Goal: Task Accomplishment & Management: Manage account settings

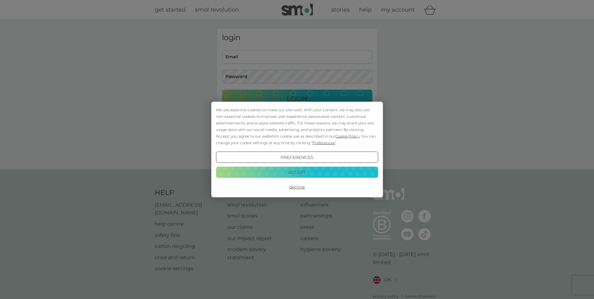
type input "jennieshillabeer@yahoo.co.uk"
click at [293, 172] on button "Accept" at bounding box center [297, 171] width 162 height 11
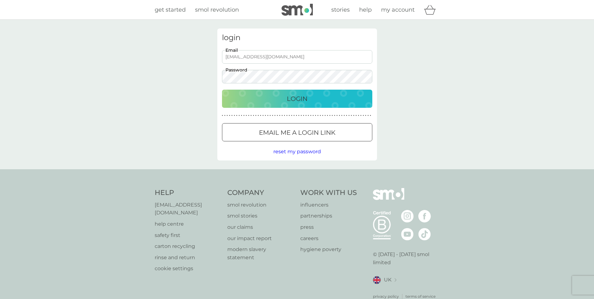
click at [324, 99] on div "Login" at bounding box center [297, 99] width 138 height 10
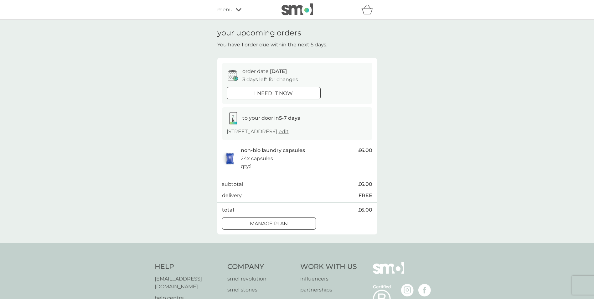
click at [302, 225] on div "Manage plan" at bounding box center [268, 224] width 93 height 8
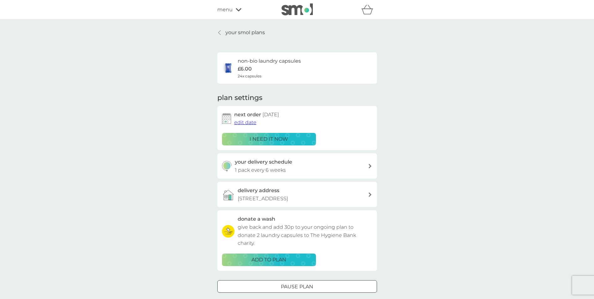
click at [250, 123] on span "edit date" at bounding box center [245, 122] width 22 height 6
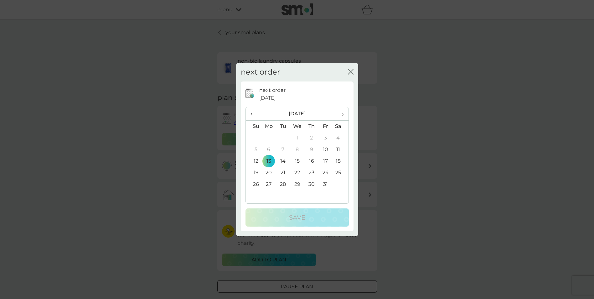
click at [344, 113] on th "›" at bounding box center [341, 113] width 16 height 13
click at [270, 138] on td "1" at bounding box center [269, 138] width 14 height 12
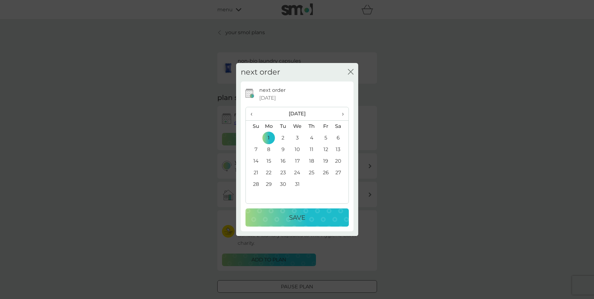
click at [311, 214] on div "Save" at bounding box center [297, 217] width 91 height 10
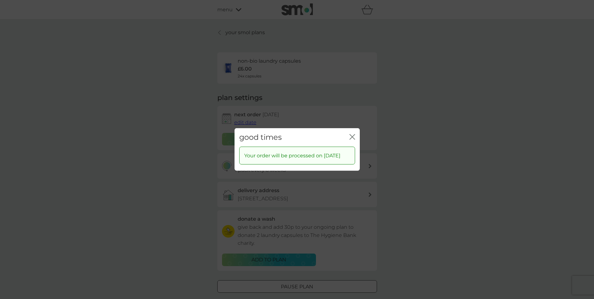
click at [353, 134] on icon "close" at bounding box center [352, 137] width 6 height 6
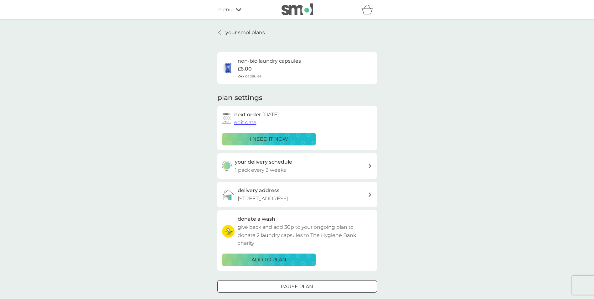
click at [246, 32] on p "your smol plans" at bounding box center [244, 32] width 39 height 8
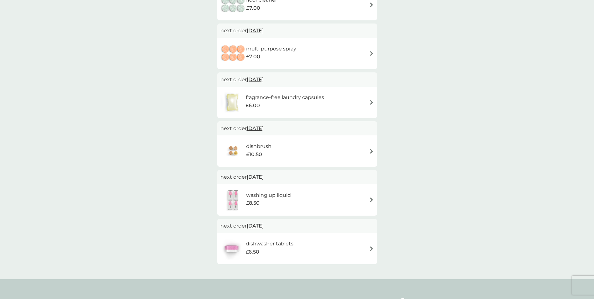
scroll to position [376, 0]
